Goal: Information Seeking & Learning: Find specific fact

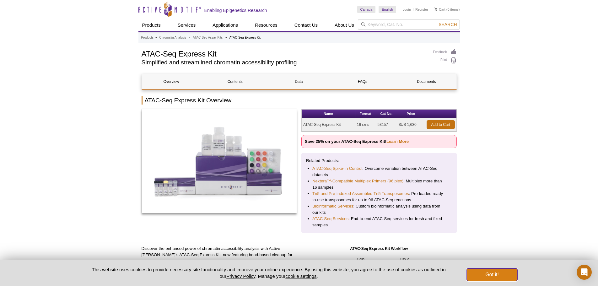
click at [506, 274] on button "Got it!" at bounding box center [492, 274] width 50 height 13
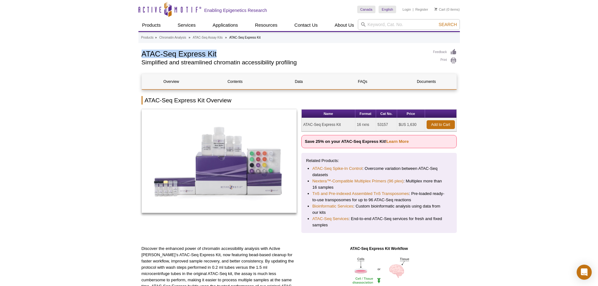
drag, startPoint x: 225, startPoint y: 53, endPoint x: 112, endPoint y: 50, distance: 113.7
copy h1 "ATAC-Seq Express Kit"
drag, startPoint x: 390, startPoint y: 122, endPoint x: 378, endPoint y: 124, distance: 12.7
click at [378, 124] on td "53157" at bounding box center [386, 124] width 21 height 13
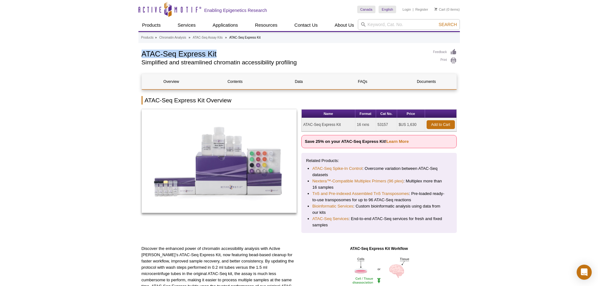
copy td "53157"
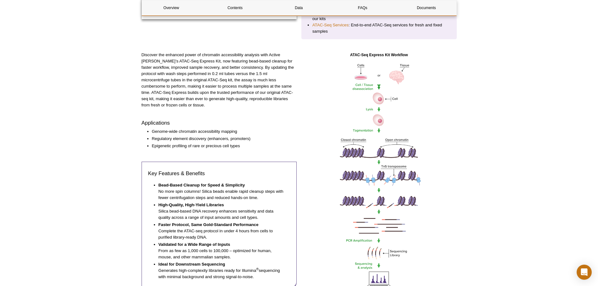
scroll to position [188, 0]
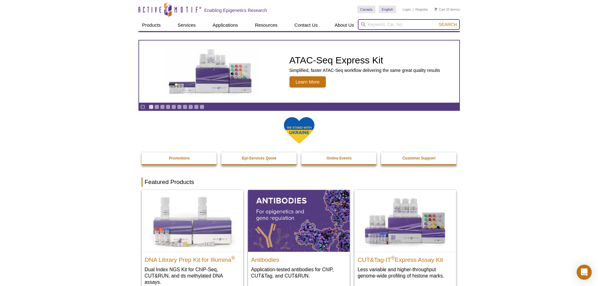
click at [393, 25] on input "search" at bounding box center [409, 24] width 102 height 11
type input "53150"
click at [437, 22] on button "Search" at bounding box center [448, 25] width 22 height 6
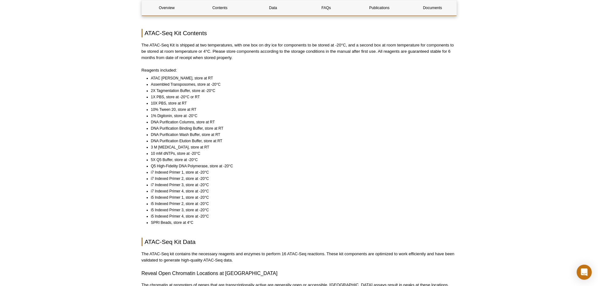
scroll to position [439, 0]
